Goal: Navigation & Orientation: Find specific page/section

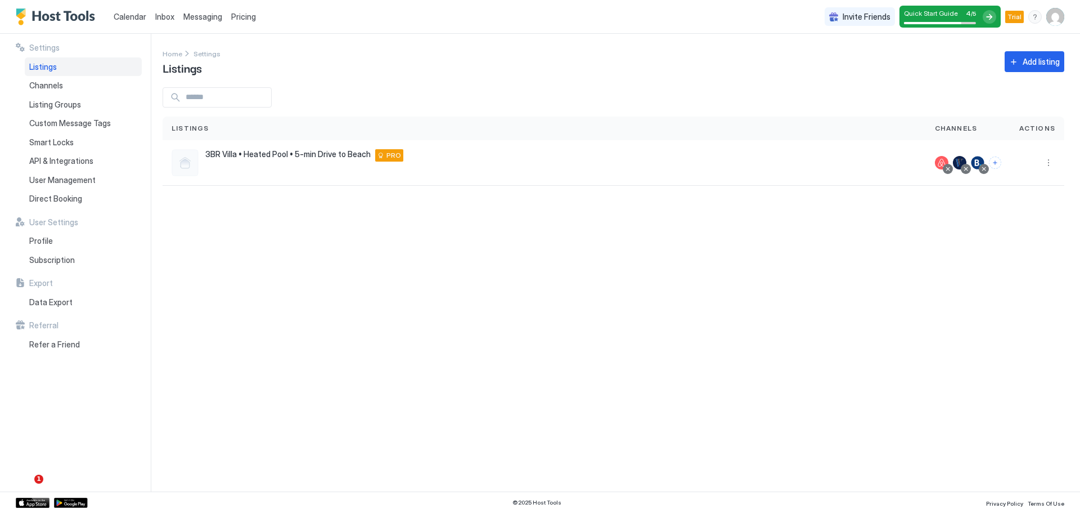
click at [53, 66] on span "Listings" at bounding box center [43, 67] width 28 height 10
click at [53, 88] on span "Channels" at bounding box center [46, 85] width 34 height 10
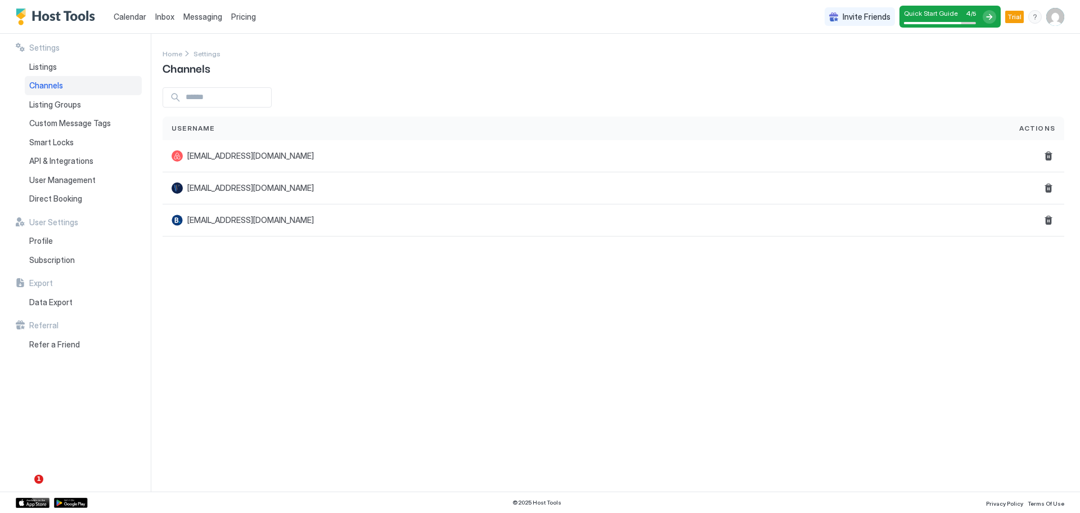
click at [53, 88] on span "Channels" at bounding box center [46, 85] width 34 height 10
click at [52, 68] on span "Listings" at bounding box center [43, 67] width 28 height 10
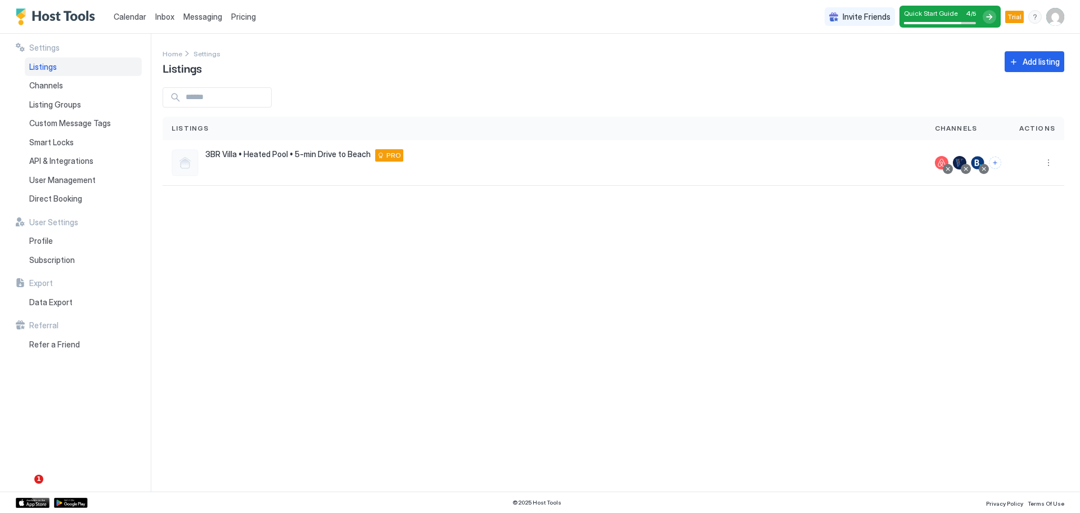
click at [308, 285] on div "Settings Home Settings Listings Add listing Listings Channels Actions 3BR Villa…" at bounding box center [622, 262] width 918 height 457
click at [927, 10] on span "Quick Start Guide" at bounding box center [931, 13] width 54 height 8
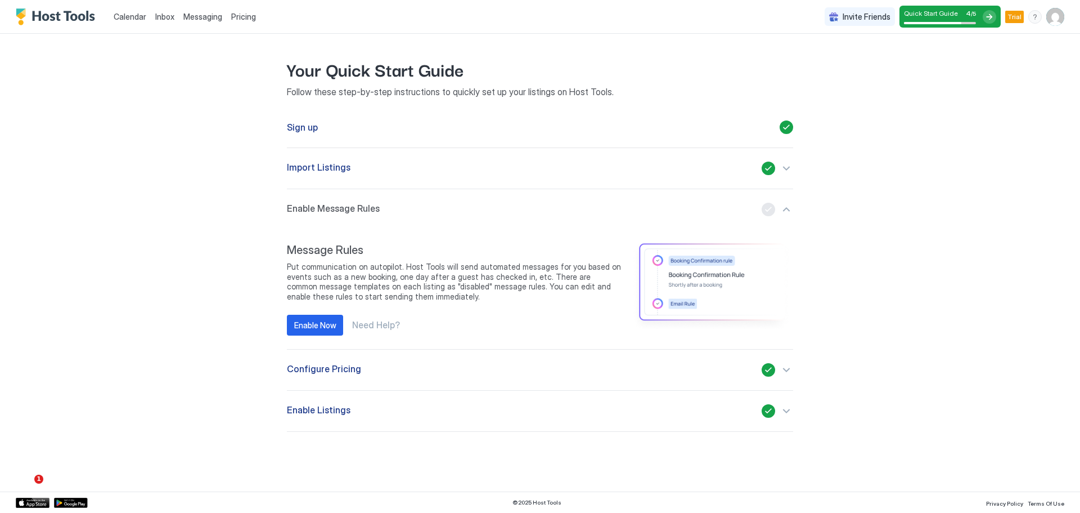
click at [927, 10] on span "Quick Start Guide" at bounding box center [931, 13] width 54 height 8
click at [174, 17] on div "Inbox" at bounding box center [165, 16] width 28 height 21
click at [161, 17] on span "Inbox" at bounding box center [164, 17] width 19 height 10
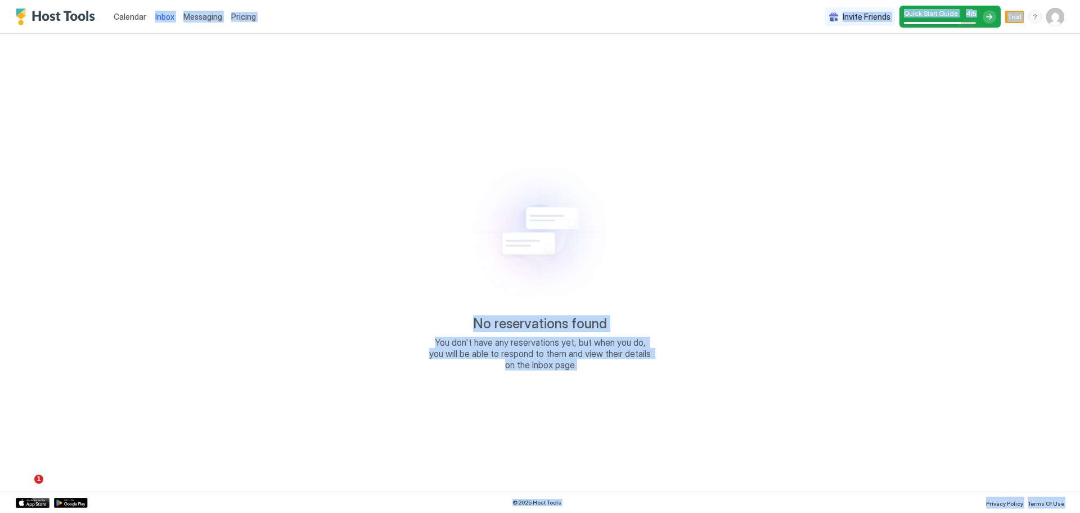
click at [381, 232] on div "No reservations found You don't have any reservations yet, but when you do, you…" at bounding box center [540, 262] width 779 height 439
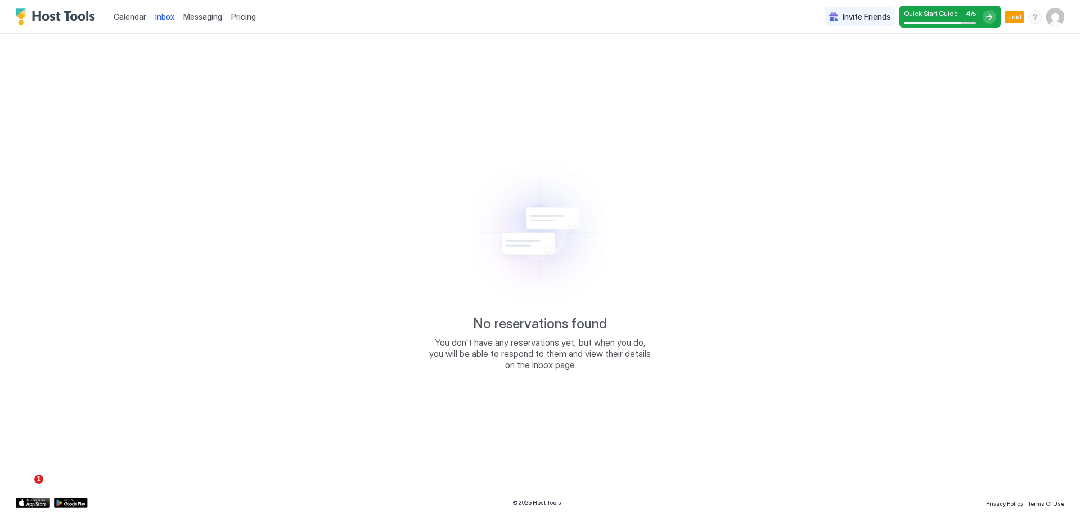
click at [129, 16] on span "Calendar" at bounding box center [130, 17] width 33 height 10
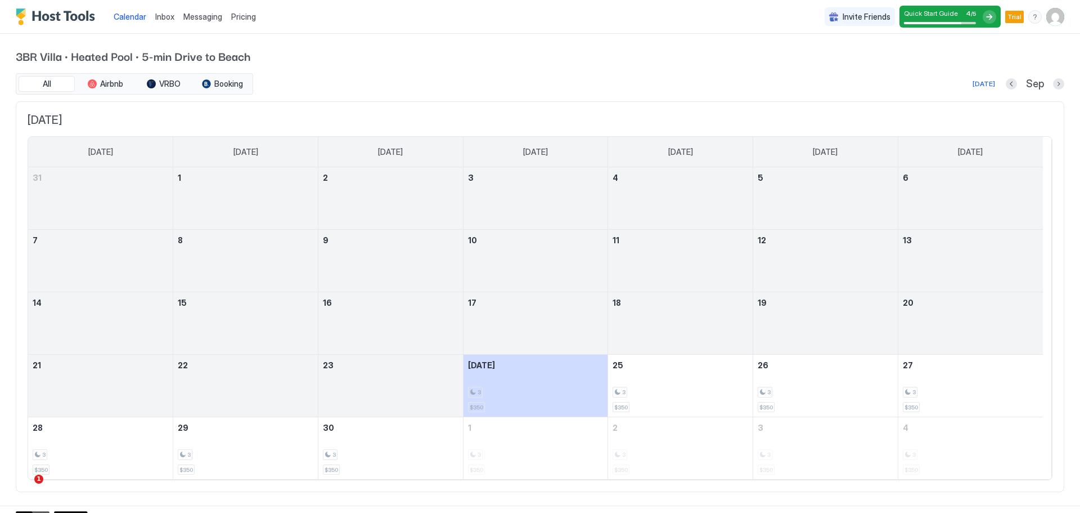
click at [70, 17] on img "Host Tools Logo" at bounding box center [58, 16] width 84 height 17
click at [655, 382] on div "3 $350" at bounding box center [681, 385] width 136 height 53
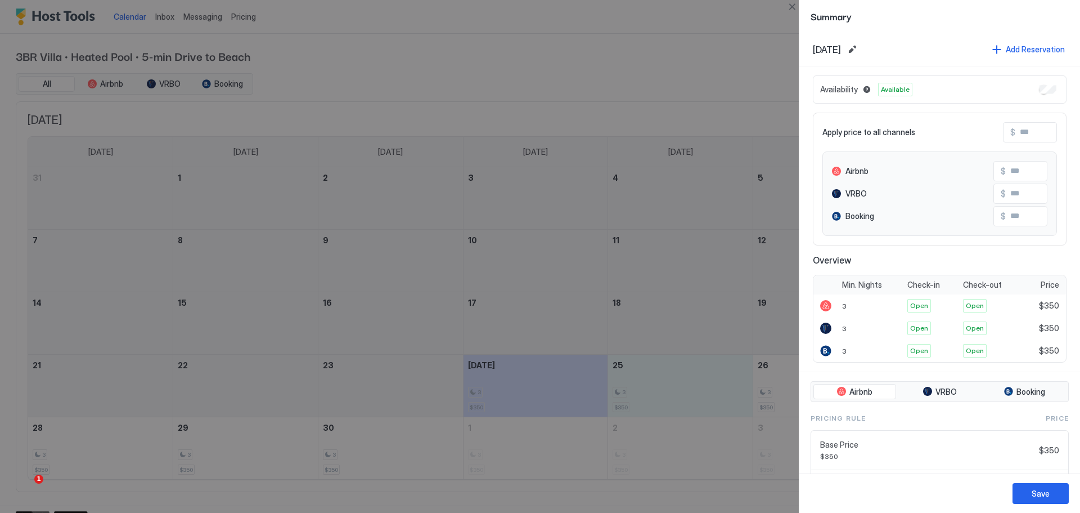
click at [614, 44] on div at bounding box center [540, 256] width 1080 height 513
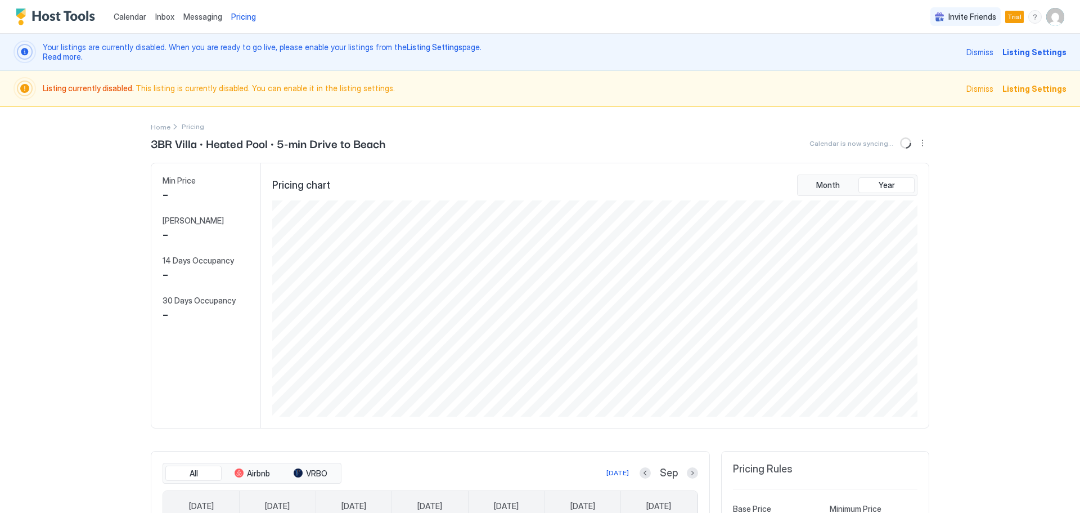
scroll to position [216, 648]
